Goal: Task Accomplishment & Management: Use online tool/utility

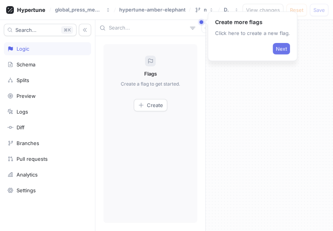
click at [284, 44] on button "Next" at bounding box center [281, 49] width 17 height 12
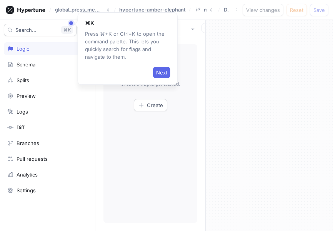
click at [283, 44] on div at bounding box center [269, 125] width 127 height 211
click at [154, 70] on button "Next" at bounding box center [161, 73] width 17 height 12
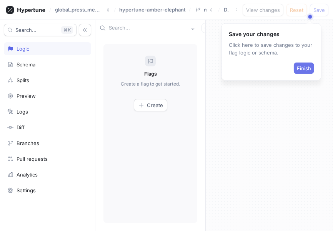
click at [308, 72] on button "Finish" at bounding box center [304, 69] width 20 height 12
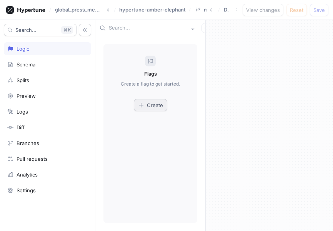
click at [154, 103] on span "Create" at bounding box center [155, 105] width 16 height 5
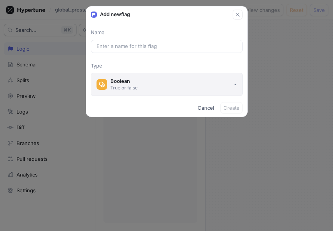
click at [161, 78] on button "Boolean True or false" at bounding box center [167, 84] width 152 height 23
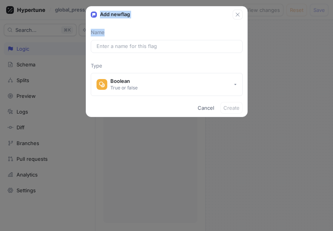
drag, startPoint x: 96, startPoint y: 12, endPoint x: 121, endPoint y: 37, distance: 34.8
click at [121, 37] on div "Add new flag Name Type Boolean True or false Cancel Create" at bounding box center [167, 61] width 162 height 111
copy div "Add new flag Name"
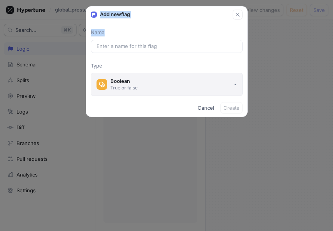
click at [194, 83] on button "Boolean True or false" at bounding box center [167, 84] width 152 height 23
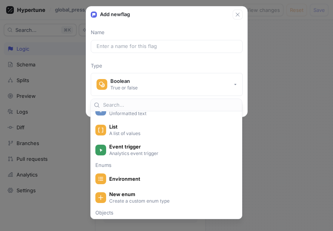
scroll to position [96, 0]
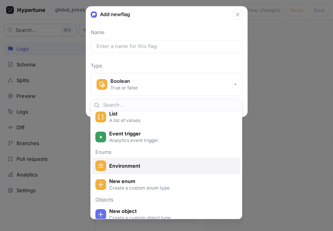
click at [156, 170] on div "Environment" at bounding box center [164, 166] width 138 height 11
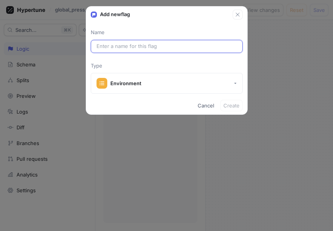
drag, startPoint x: 210, startPoint y: 43, endPoint x: 324, endPoint y: 111, distance: 132.6
click at [324, 111] on div "Add new flag Name Type Environment Cancel Create" at bounding box center [166, 115] width 333 height 231
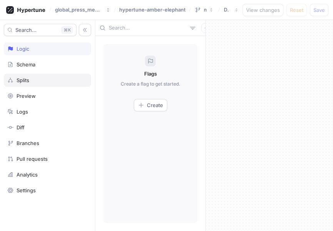
click at [38, 77] on div "Splits" at bounding box center [47, 80] width 80 height 6
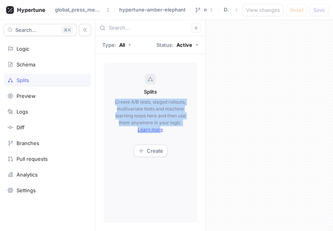
drag, startPoint x: 121, startPoint y: 101, endPoint x: 173, endPoint y: 135, distance: 62.1
click at [173, 135] on div "Splits Create A/B tests, staged rollouts, multivariate tests and machine learni…" at bounding box center [150, 142] width 94 height 161
copy p "Create A/B tests, staged rollouts, multivariate tests and machine learning loop…"
click at [142, 152] on icon "button" at bounding box center [141, 151] width 6 height 6
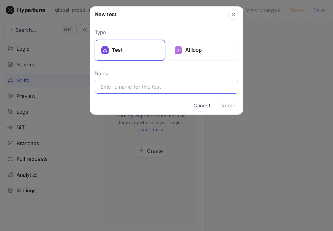
click at [133, 88] on input "text" at bounding box center [166, 87] width 132 height 8
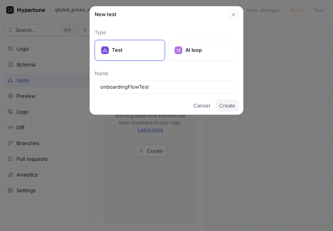
type input "onboardingFlowTest"
click at [228, 101] on button "Create" at bounding box center [227, 106] width 22 height 12
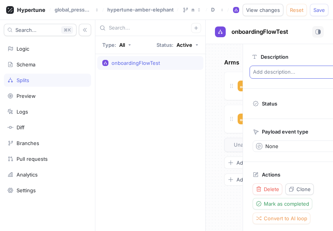
click at [289, 75] on p "Add description..." at bounding box center [309, 72] width 121 height 13
click at [289, 75] on textarea at bounding box center [309, 72] width 121 height 13
type textarea "x"
type textarea "Compares two contributor onboarding flows to evaluate clarity, engagement, and …"
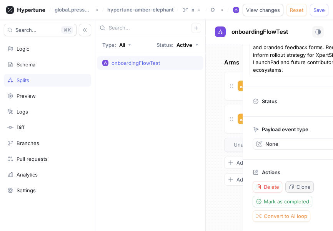
scroll to position [61, 0]
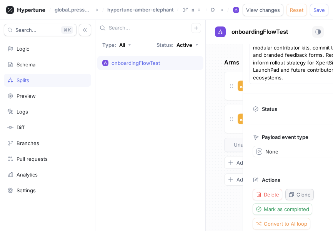
click at [307, 193] on span "Clone" at bounding box center [303, 195] width 14 height 5
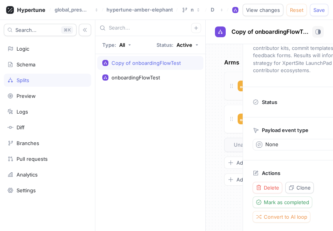
click at [236, 94] on div "Control 50 %" at bounding box center [272, 86] width 97 height 28
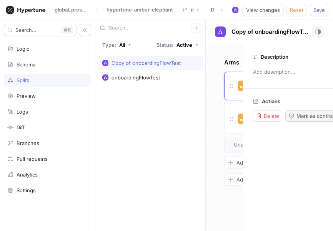
click at [309, 115] on span "Mark as control" at bounding box center [314, 116] width 37 height 5
click at [217, 121] on div "Arms Control Control 50 % Test 50 % To pick up a draggable item, press the spac…" at bounding box center [224, 137] width 37 height 187
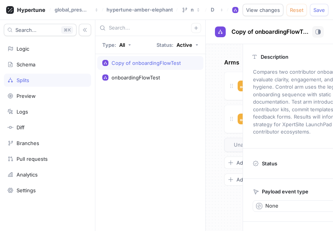
click at [284, 186] on div "Payload event type" at bounding box center [310, 190] width 115 height 10
click at [282, 188] on div "Payload event type" at bounding box center [310, 190] width 115 height 10
click at [282, 189] on p "Payload event type" at bounding box center [285, 192] width 47 height 6
drag, startPoint x: 250, startPoint y: 193, endPoint x: 257, endPoint y: 194, distance: 7.1
click at [257, 194] on div "Payload event type None" at bounding box center [310, 200] width 134 height 43
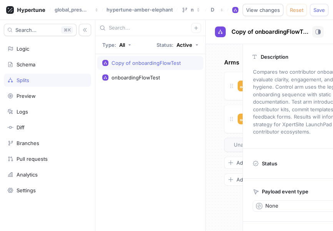
click at [257, 194] on div "Payload event type None" at bounding box center [310, 200] width 134 height 43
click at [258, 158] on div "Status" at bounding box center [265, 163] width 25 height 11
click at [232, 117] on icon at bounding box center [231, 119] width 6 height 6
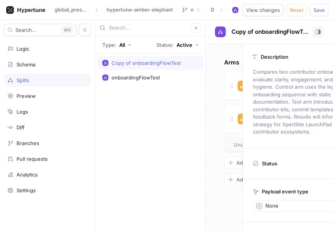
click at [316, 2] on div "global_press_media 's projects hypertune-amber-elephant main Draft Copy of onbo…" at bounding box center [166, 10] width 333 height 20
click at [317, 8] on span "Save" at bounding box center [319, 10] width 12 height 5
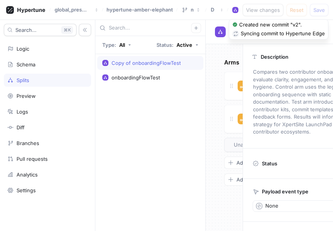
click at [280, 28] on div "Created new commit "v2"." at bounding box center [270, 25] width 63 height 8
click at [198, 28] on icon "button" at bounding box center [196, 28] width 5 height 5
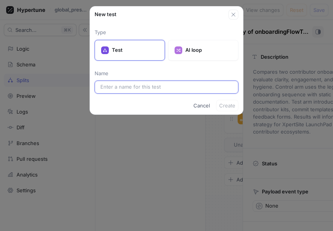
click at [140, 85] on input "text" at bounding box center [166, 87] width 132 height 8
paste input "seoMetaVariant"
type input "seoMetaVariant"
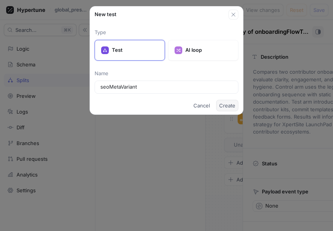
click at [225, 107] on span "Create" at bounding box center [227, 105] width 16 height 5
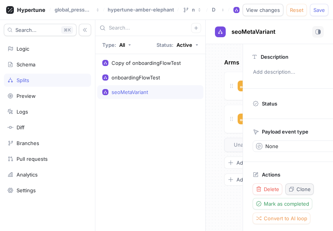
click at [303, 191] on span "Clone" at bounding box center [303, 189] width 14 height 5
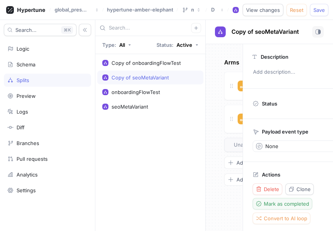
click at [295, 205] on span "Mark as completed" at bounding box center [286, 204] width 45 height 5
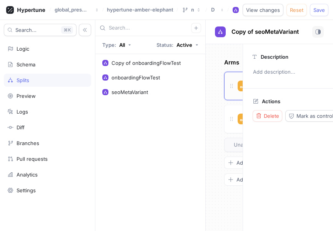
click at [230, 78] on div "Control 50 %" at bounding box center [272, 86] width 97 height 28
click at [317, 2] on div "global_press_media 's projects hypertune-amber-elephant main Draft Copy of seoM…" at bounding box center [166, 10] width 333 height 20
drag, startPoint x: 317, startPoint y: 2, endPoint x: 318, endPoint y: 12, distance: 9.2
click at [318, 12] on div "global_press_media 's projects hypertune-amber-elephant main Draft Copy of seoM…" at bounding box center [166, 10] width 333 height 20
click at [318, 12] on span "Save" at bounding box center [319, 10] width 12 height 5
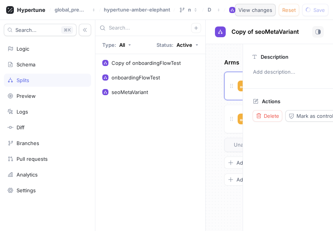
click at [263, 12] on span "View changes" at bounding box center [255, 10] width 34 height 5
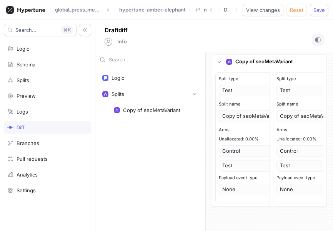
click at [294, 194] on div "Split type Test Split name Copy of seoMetaVariant Arms Unallocated: 0.00% Contr…" at bounding box center [322, 138] width 92 height 125
click at [290, 186] on div "None" at bounding box center [322, 190] width 92 height 12
click at [198, 35] on div "Draft diff Info" at bounding box center [214, 36] width 238 height 32
click at [107, 38] on div at bounding box center [109, 42] width 8 height 8
click at [316, 12] on span "Save" at bounding box center [319, 10] width 12 height 5
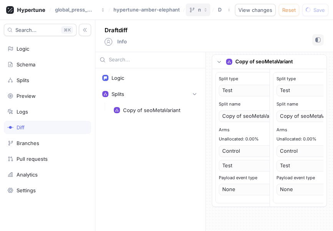
click at [190, 5] on button "main" at bounding box center [198, 9] width 25 height 13
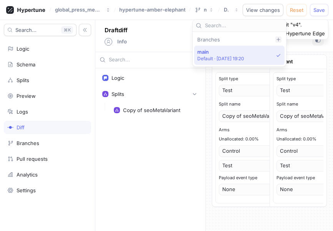
click at [276, 38] on icon at bounding box center [278, 39] width 5 height 5
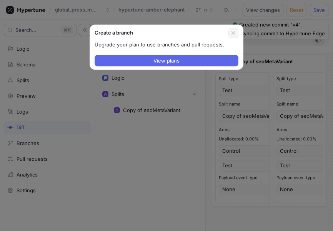
click at [233, 32] on icon "button" at bounding box center [233, 33] width 4 height 4
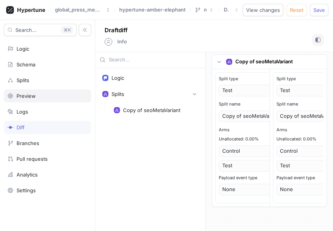
click at [33, 93] on div "Preview" at bounding box center [26, 96] width 19 height 6
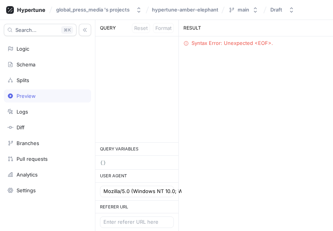
click at [224, 42] on div "Syntax Error: Unexpected <EOF>." at bounding box center [231, 44] width 81 height 8
click at [107, 23] on div "QUERY Reset Format" at bounding box center [136, 28] width 83 height 17
click at [42, 125] on div "Diff" at bounding box center [47, 128] width 80 height 6
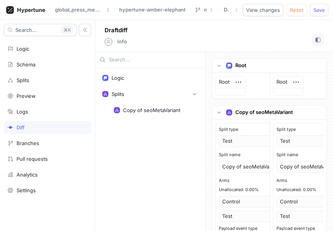
click at [58, 150] on div "Search... K Logic Schema Splits Preview Logs Diff Branches Pull requests Analyt…" at bounding box center [47, 125] width 95 height 211
click at [43, 156] on div "Pull requests" at bounding box center [32, 159] width 31 height 6
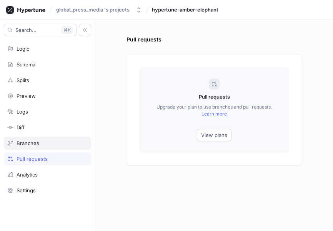
click at [29, 143] on div "Branches" at bounding box center [28, 143] width 23 height 6
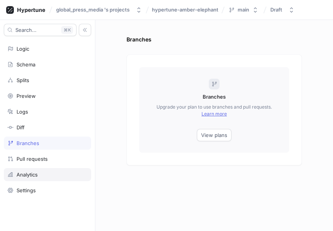
click at [23, 172] on div "Analytics" at bounding box center [27, 175] width 21 height 6
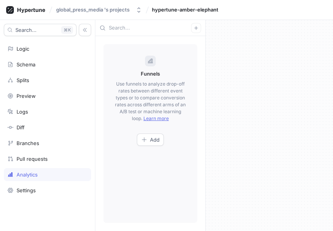
click at [151, 133] on div "Funnels Use funnels to analyze drop-off rates between different event types or …" at bounding box center [150, 133] width 94 height 179
click at [151, 138] on span "Add" at bounding box center [155, 140] width 10 height 5
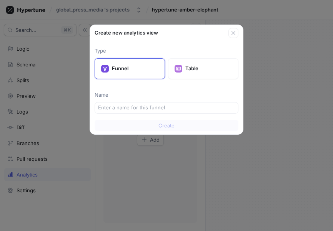
click at [107, 30] on div "Create new analytics view" at bounding box center [162, 33] width 134 height 8
copy div "Create new analytics view"
click at [214, 69] on p "Table" at bounding box center [208, 69] width 47 height 8
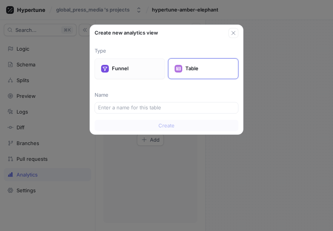
click at [120, 63] on div "Funnel" at bounding box center [130, 68] width 70 height 21
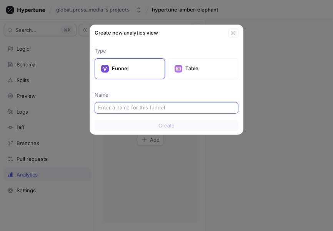
click at [196, 108] on input "text" at bounding box center [166, 108] width 137 height 8
paste input "analytics.md"
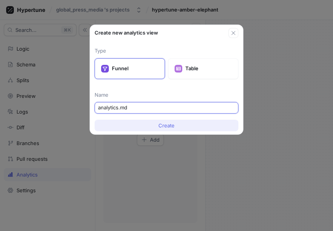
type input "analytics.md"
click at [201, 128] on button "Create" at bounding box center [167, 126] width 144 height 12
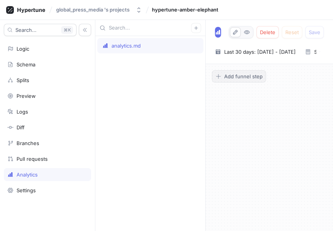
click at [238, 75] on span "Add funnel step" at bounding box center [243, 76] width 38 height 5
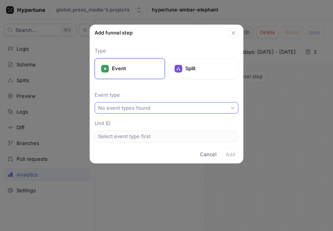
click at [166, 106] on button "No event types found" at bounding box center [167, 108] width 144 height 12
click at [164, 91] on p "Event type" at bounding box center [167, 95] width 144 height 8
click at [197, 73] on div "Split" at bounding box center [203, 68] width 70 height 21
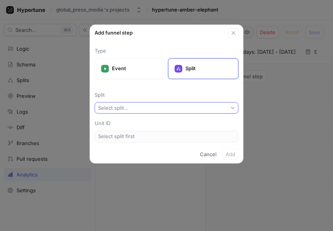
click at [167, 108] on button "Select split..." at bounding box center [167, 108] width 144 height 12
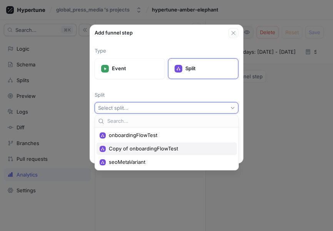
click at [155, 145] on div "Copy of onboardingFlowTest" at bounding box center [166, 149] width 140 height 13
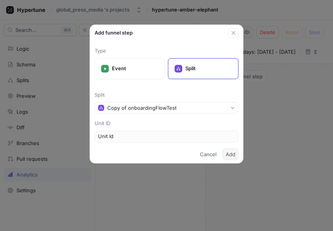
click at [229, 152] on span "Add" at bounding box center [231, 154] width 10 height 5
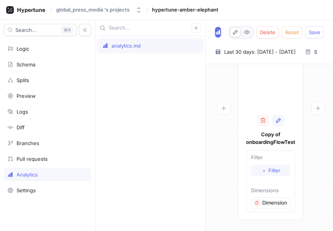
scroll to position [136, 2]
click at [277, 168] on span "Filter" at bounding box center [275, 170] width 12 height 5
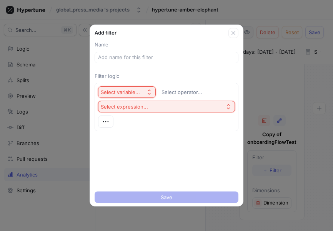
click at [128, 102] on button "Select expression..." at bounding box center [166, 107] width 137 height 12
click at [116, 90] on div "Select variable..." at bounding box center [120, 92] width 39 height 7
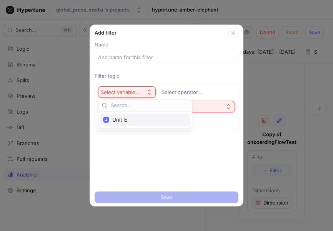
click at [117, 118] on span "Unit Id" at bounding box center [147, 120] width 71 height 7
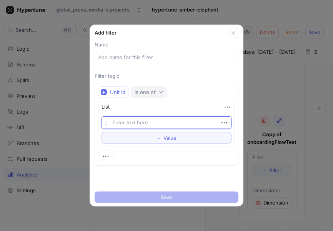
click at [142, 92] on div "is one of" at bounding box center [145, 92] width 21 height 7
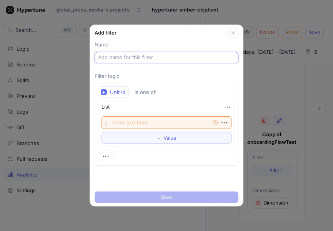
click at [132, 60] on input "text" at bounding box center [166, 58] width 137 height 8
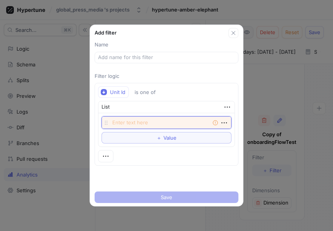
click at [190, 120] on textarea at bounding box center [166, 122] width 130 height 13
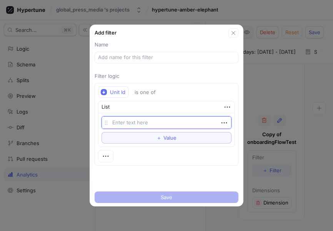
type textarea "x"
type textarea "V"
type textarea "x"
type textarea "V1"
click at [168, 174] on div "Name Filter logic Unit Id is one of List V1 To pick up a draggable item, press …" at bounding box center [166, 113] width 153 height 151
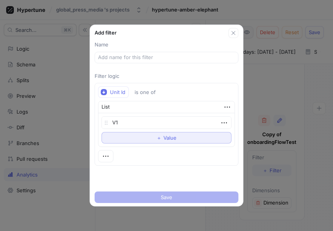
click at [151, 135] on button "＋ Value" at bounding box center [166, 138] width 130 height 12
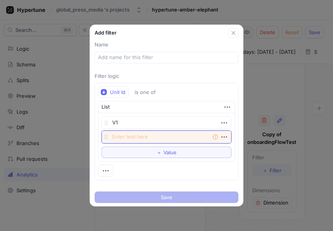
click at [131, 141] on textarea at bounding box center [166, 137] width 130 height 13
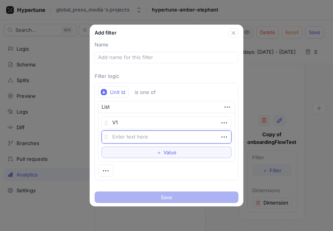
paste textarea "flowVersion"
type textarea "x"
type textarea "flowVersion"
type textarea "x"
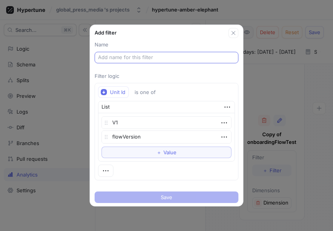
click at [166, 55] on div "Add filter Name Filter logic Unit Id is one of List V1 flowVersion To pick up a…" at bounding box center [167, 116] width 154 height 182
click at [166, 55] on input "text" at bounding box center [166, 58] width 137 height 8
paste input "flowVersion"
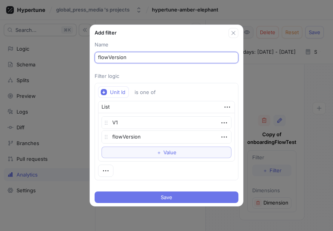
type input "flowVersion"
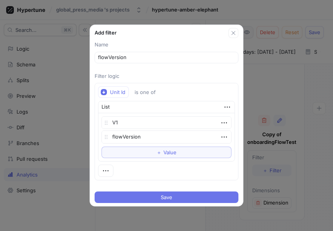
click at [178, 197] on button "Save" at bounding box center [167, 198] width 144 height 12
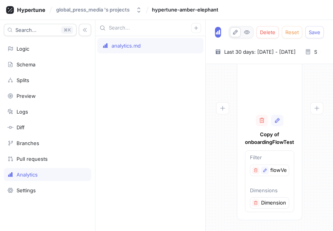
scroll to position [136, 13]
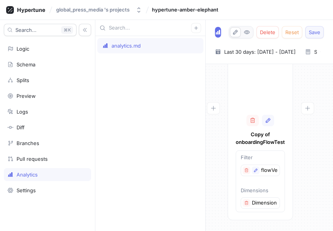
click at [316, 35] on button "Save" at bounding box center [314, 32] width 18 height 12
click at [237, 28] on button "button" at bounding box center [239, 32] width 11 height 10
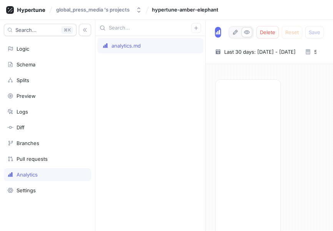
scroll to position [97, 9]
click at [238, 196] on p "Copy of onboardingFlowTest" at bounding box center [247, 200] width 49 height 15
click at [226, 31] on div "analytics.md" at bounding box center [227, 32] width 2 height 8
click at [196, 27] on icon "button" at bounding box center [195, 27] width 3 height 3
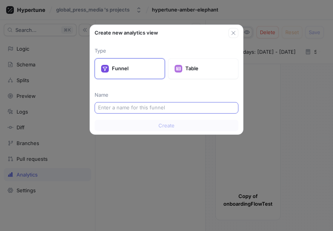
click at [151, 102] on div at bounding box center [167, 108] width 144 height 12
click at [149, 109] on input "text" at bounding box center [166, 108] width 137 height 8
paste input "auditChecklistEnabled"
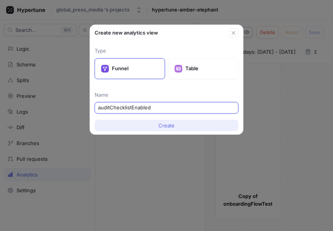
type input "auditChecklistEnabled"
click at [157, 123] on button "Create" at bounding box center [167, 126] width 144 height 12
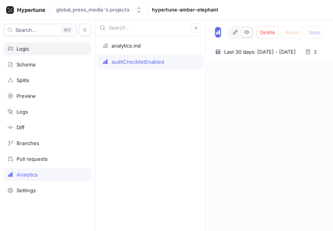
click at [69, 46] on div "Logic" at bounding box center [47, 49] width 80 height 6
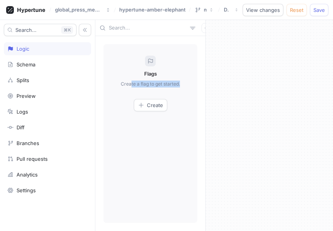
drag, startPoint x: 131, startPoint y: 76, endPoint x: 184, endPoint y: 81, distance: 53.7
click at [184, 81] on div "Flags Create a flag to get started. Create" at bounding box center [150, 133] width 94 height 179
drag, startPoint x: 184, startPoint y: 81, endPoint x: 153, endPoint y: 70, distance: 33.1
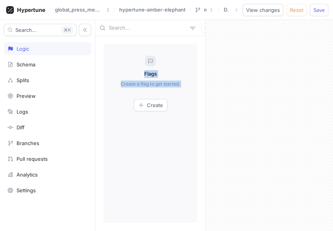
click at [153, 70] on div "Flags Create a flag to get started. Create" at bounding box center [150, 133] width 94 height 179
copy div "Flags Create a flag to get started. Create"
click at [165, 102] on button "Create" at bounding box center [150, 105] width 33 height 12
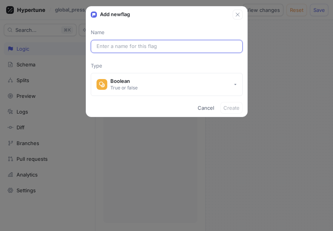
click at [184, 43] on input "text" at bounding box center [166, 47] width 140 height 8
paste input "flowVersionV2Contributors"
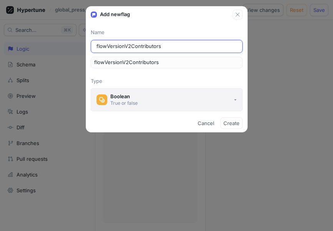
click at [204, 97] on button "Boolean True or false" at bounding box center [167, 99] width 152 height 23
type input "flowVersionV2Contributors"
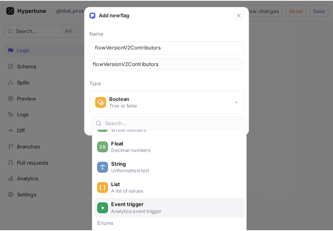
scroll to position [47, 0]
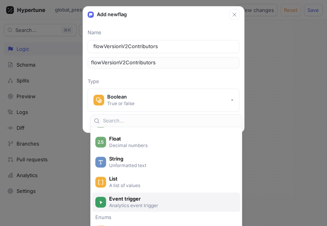
click at [135, 201] on span "Event trigger" at bounding box center [171, 198] width 124 height 7
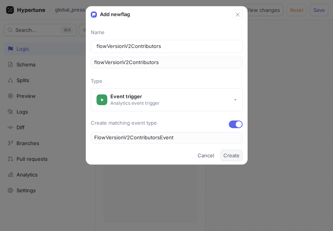
click at [226, 157] on span "Create" at bounding box center [231, 155] width 16 height 5
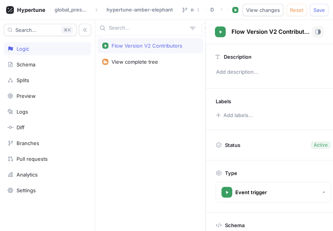
click at [226, 157] on div "Status Active" at bounding box center [273, 145] width 134 height 30
click at [233, 156] on div "Status Active" at bounding box center [273, 145] width 134 height 30
drag, startPoint x: 233, startPoint y: 156, endPoint x: 259, endPoint y: 75, distance: 85.1
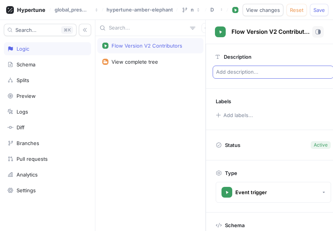
click at [259, 75] on p "Add description..." at bounding box center [273, 72] width 121 height 13
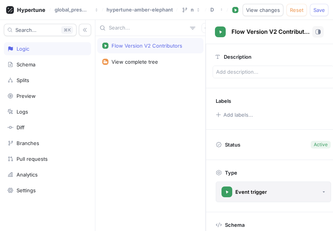
click at [246, 190] on div "Event trigger" at bounding box center [251, 192] width 32 height 7
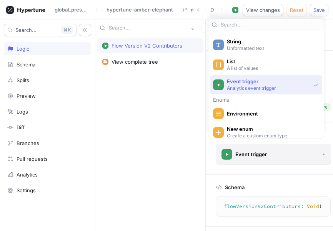
scroll to position [40, 0]
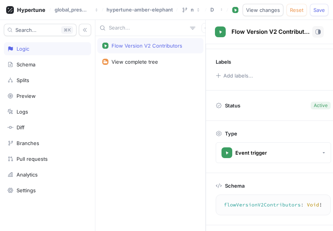
click at [176, 164] on div "Flow Version V2 Contributors View complete tree" at bounding box center [150, 133] width 110 height 195
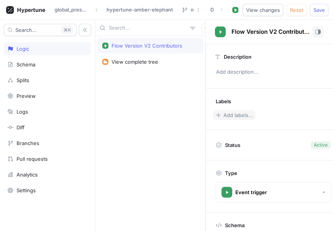
click at [223, 116] on button "Add labels..." at bounding box center [234, 115] width 42 height 10
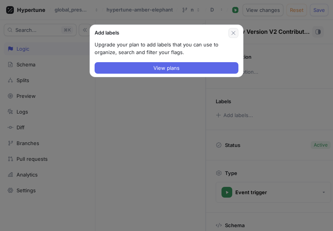
click at [229, 35] on button "button" at bounding box center [233, 33] width 10 height 10
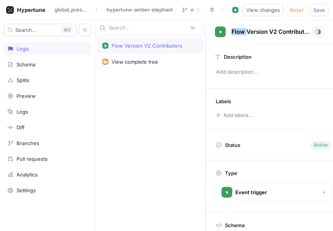
click at [229, 35] on div "Flow Version V2 Contributors" at bounding box center [263, 32] width 97 height 12
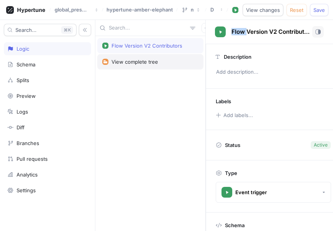
click at [158, 54] on div "View complete tree" at bounding box center [150, 61] width 106 height 15
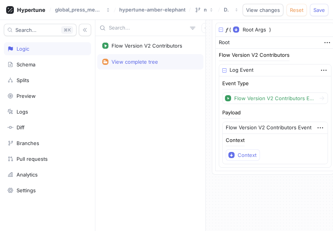
scroll to position [42, 0]
click at [238, 153] on div "Context" at bounding box center [247, 155] width 19 height 7
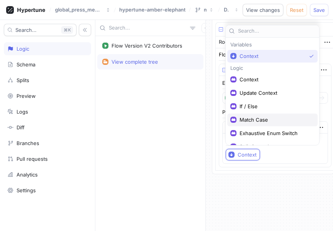
scroll to position [10, 0]
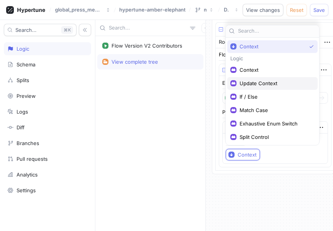
click at [257, 81] on span "Update Context" at bounding box center [274, 83] width 71 height 7
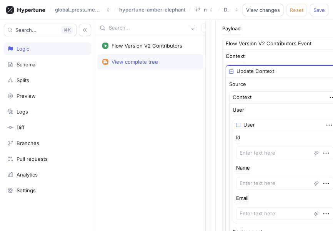
scroll to position [124, 0]
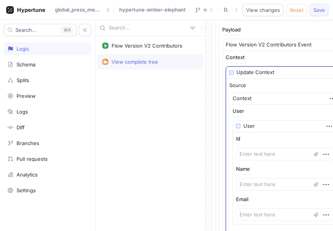
click at [321, 10] on span "Save" at bounding box center [319, 10] width 12 height 5
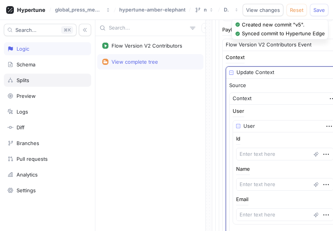
click at [41, 80] on div "Splits" at bounding box center [47, 80] width 80 height 6
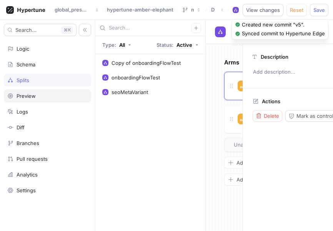
click at [51, 93] on div "Preview" at bounding box center [47, 96] width 80 height 6
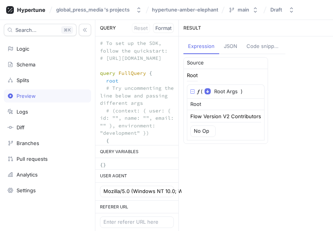
click at [225, 55] on div "RESULT Expression JSON Code snippets Source Root 𝑓 ( Root Args ▾ {} ▸ context: …" at bounding box center [255, 125] width 155 height 211
click at [226, 51] on button "JSON" at bounding box center [230, 47] width 23 height 15
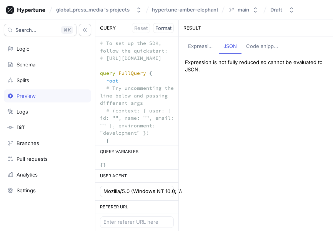
click at [266, 43] on div "Code snippets" at bounding box center [263, 47] width 34 height 8
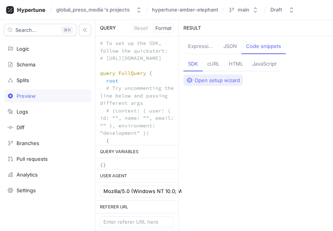
click at [204, 80] on span "Open setup wizard" at bounding box center [216, 80] width 45 height 5
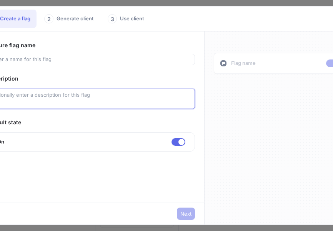
click at [73, 106] on textarea at bounding box center [91, 99] width 207 height 20
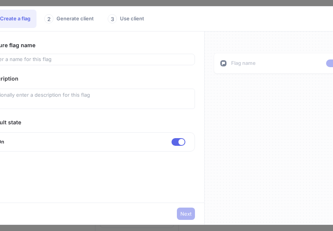
click at [73, 18] on div "2 Generate client" at bounding box center [70, 19] width 60 height 18
click at [30, 23] on div "1 Create a flag" at bounding box center [9, 19] width 53 height 18
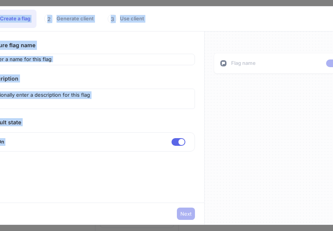
drag, startPoint x: 30, startPoint y: 23, endPoint x: 257, endPoint y: 98, distance: 238.4
click at [257, 98] on div "1 Create a flag 2 Generate client 3 Use client Feature flag name Description De…" at bounding box center [166, 115] width 377 height 219
drag, startPoint x: 257, startPoint y: 98, endPoint x: 218, endPoint y: 59, distance: 55.2
click at [218, 59] on div "Flag name" at bounding box center [280, 63] width 133 height 21
click at [233, 60] on p "Flag name" at bounding box center [243, 64] width 25 height 8
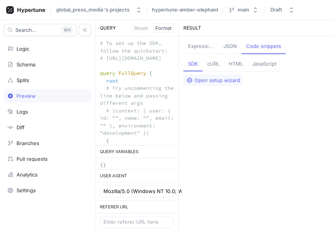
click at [77, 23] on div "Search... K Logic Schema Splits Preview Logs Diff Branches Pull requests Analyt…" at bounding box center [47, 125] width 95 height 211
click at [82, 28] on icon "button" at bounding box center [84, 29] width 5 height 5
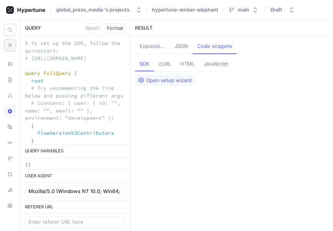
click at [194, 5] on div "hypertune-amber-elephant" at bounding box center [185, 10] width 69 height 12
click at [193, 12] on span "hypertune-amber-elephant" at bounding box center [185, 9] width 66 height 5
click at [159, 77] on div "Open setup wizard" at bounding box center [164, 80] width 53 height 6
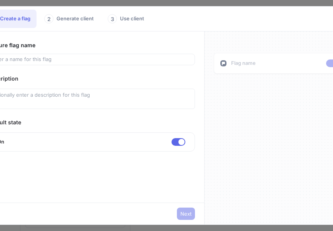
click at [237, 75] on div "Flag name" at bounding box center [279, 128] width 151 height 193
type textarea "x"
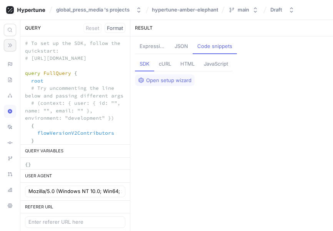
click at [167, 60] on div "cURL" at bounding box center [165, 64] width 12 height 8
click at [186, 68] on div "HTML" at bounding box center [187, 64] width 14 height 8
